Goal: Use online tool/utility: Use online tool/utility

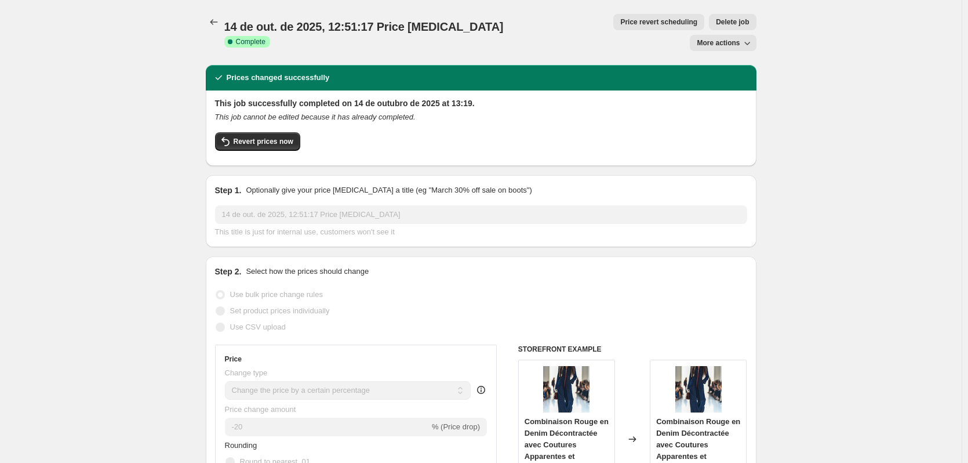
select select "percentage"
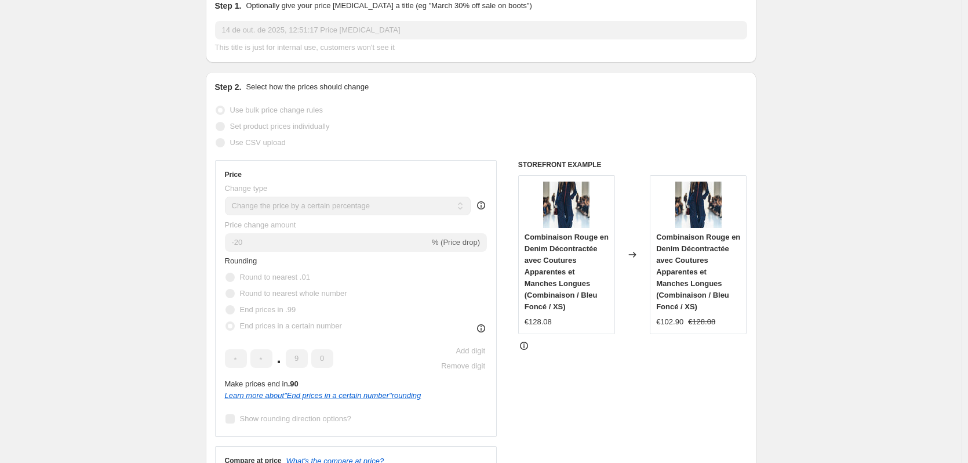
scroll to position [232, 0]
